Goal: Information Seeking & Learning: Learn about a topic

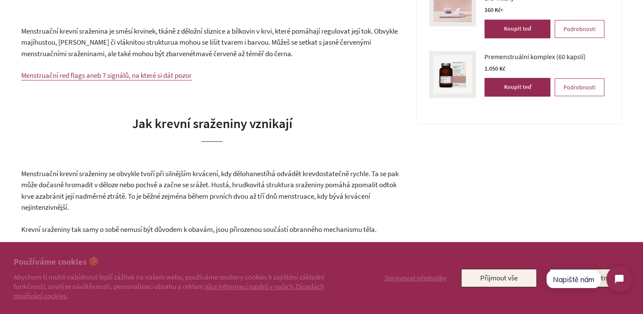
scroll to position [383, 0]
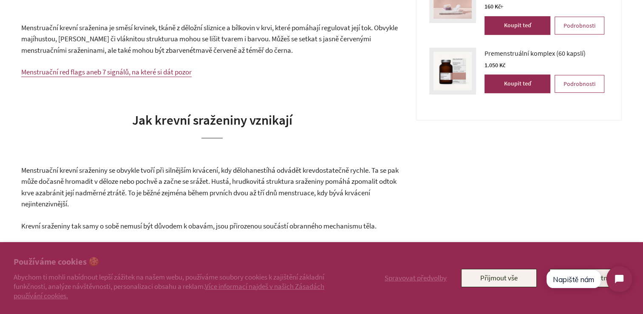
click at [165, 71] on span "Menstruační red flags aneb 7 signálů, na které si dát pozor" at bounding box center [106, 71] width 171 height 9
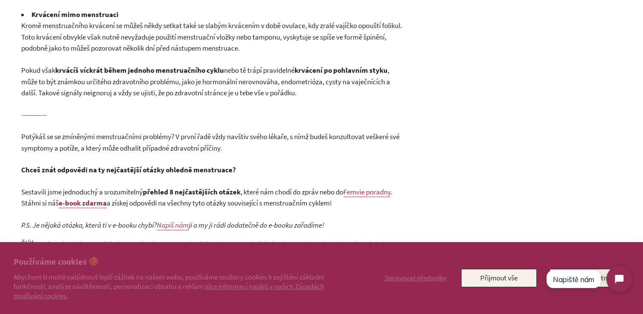
scroll to position [808, 0]
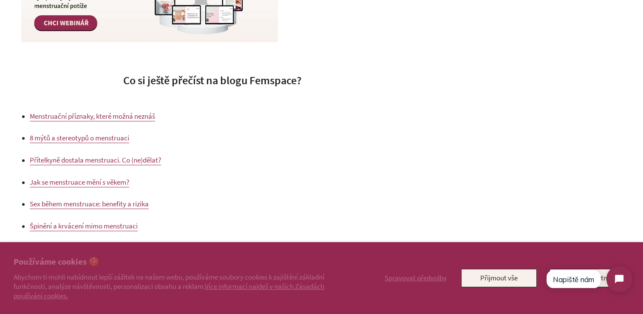
scroll to position [1063, 0]
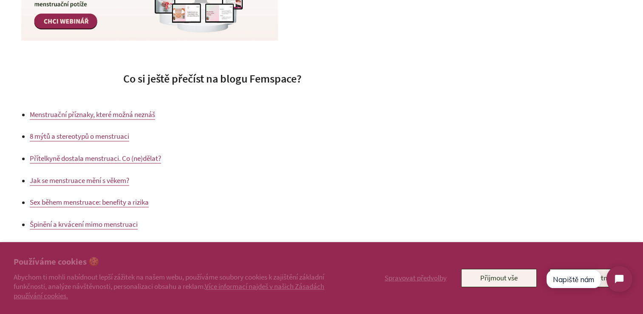
click at [128, 114] on span "Menstruační příznaky, které možná neznáš" at bounding box center [92, 114] width 125 height 9
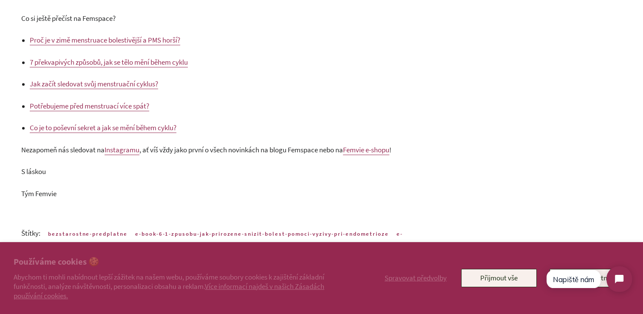
scroll to position [1361, 0]
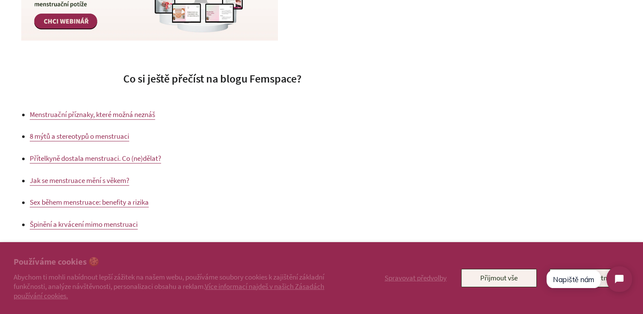
click at [120, 224] on span "Špinění a krvácení mimo menstruaci" at bounding box center [84, 223] width 108 height 9
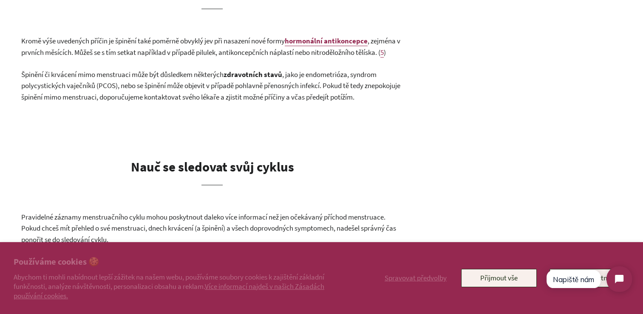
scroll to position [1361, 0]
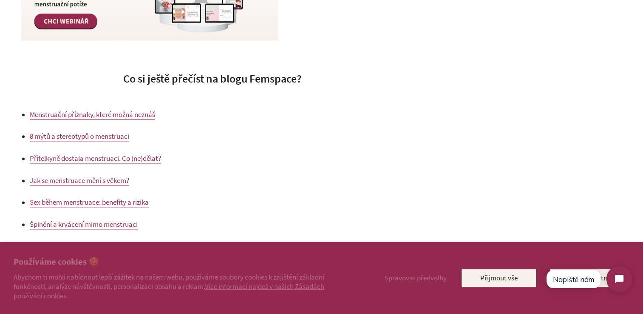
click at [121, 183] on span "Jak se menstruace mění s věkem?" at bounding box center [80, 180] width 100 height 9
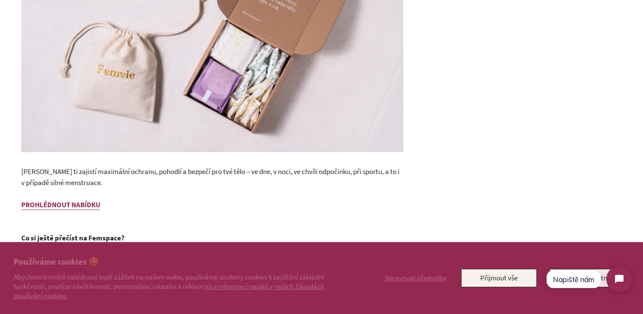
scroll to position [1403, 0]
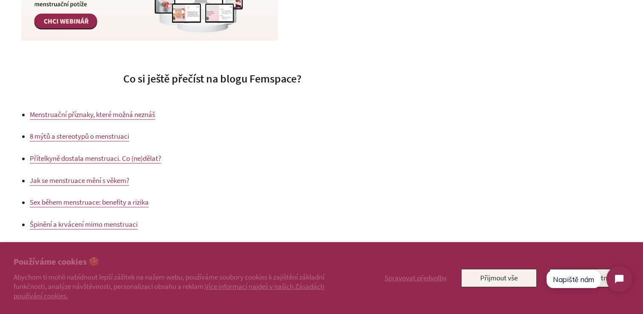
click at [102, 135] on span "8 mýtů a stereotypů o menstruaci" at bounding box center [80, 135] width 100 height 9
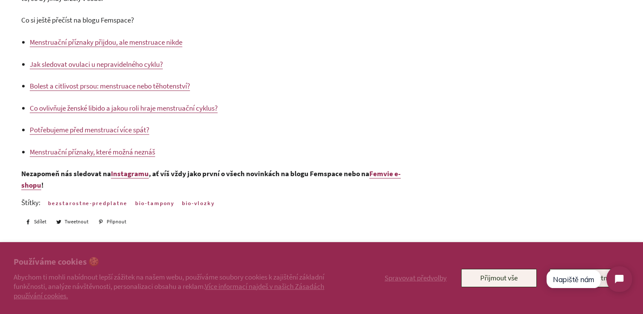
scroll to position [1658, 0]
